Goal: Transaction & Acquisition: Purchase product/service

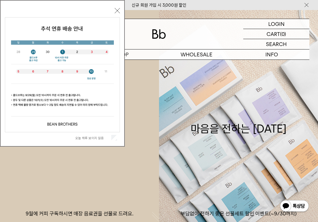
click at [118, 10] on button "닫기" at bounding box center [117, 10] width 5 height 5
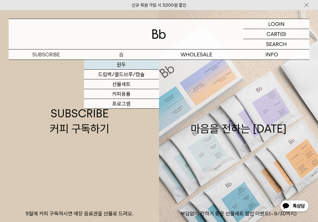
click at [119, 63] on link "원두" at bounding box center [121, 65] width 75 height 10
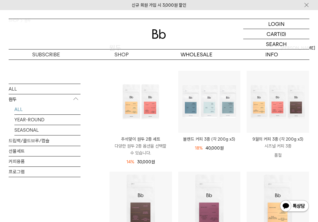
scroll to position [45, 0]
click at [29, 130] on link "SEASONAL" at bounding box center [47, 130] width 66 height 10
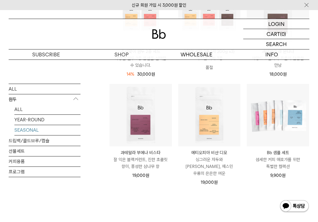
scroll to position [138, 0]
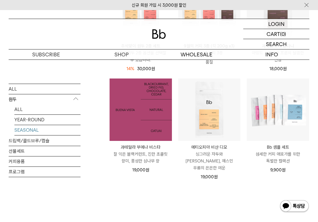
click at [149, 105] on img at bounding box center [140, 109] width 62 height 62
